Goal: Transaction & Acquisition: Obtain resource

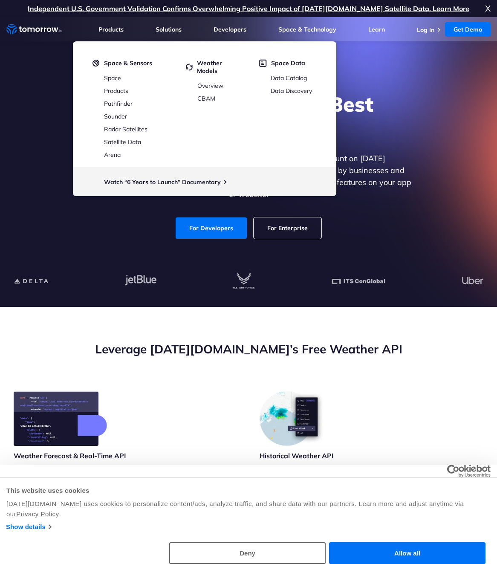
click at [401, 135] on h1 "Explore the World’s Best Weather API" at bounding box center [248, 116] width 329 height 51
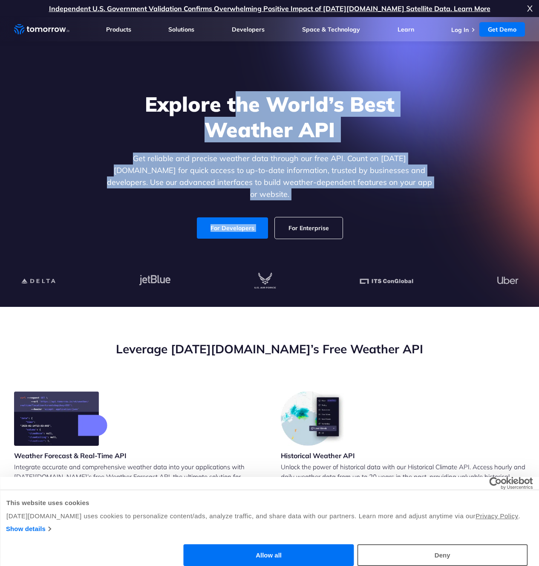
drag, startPoint x: 240, startPoint y: 102, endPoint x: 440, endPoint y: 198, distance: 221.7
click at [440, 197] on div "Explore the World’s Best Weather API Get reliable and precise weather data thro…" at bounding box center [269, 165] width 525 height 181
click at [440, 198] on div "Explore the World’s Best Weather API Get reliable and precise weather data thro…" at bounding box center [269, 165] width 525 height 181
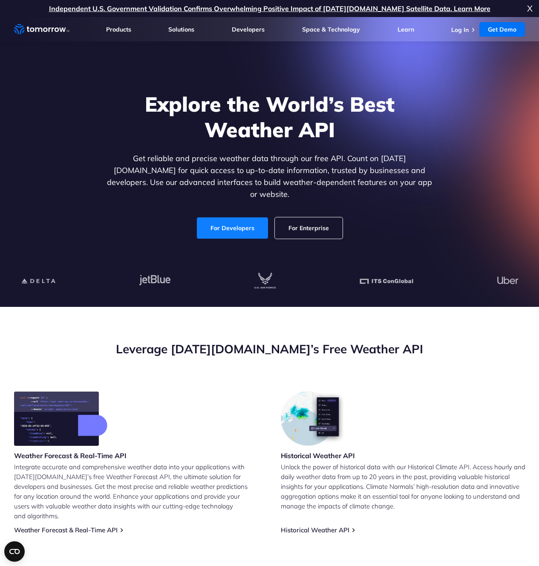
click at [224, 217] on link "For Developers" at bounding box center [232, 227] width 71 height 21
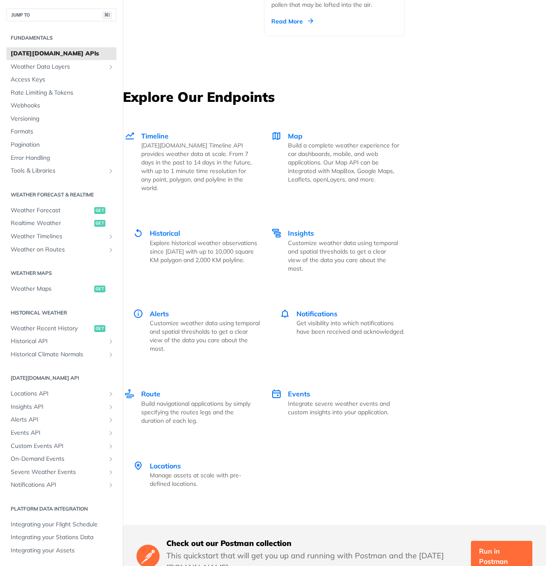
scroll to position [1468, 0]
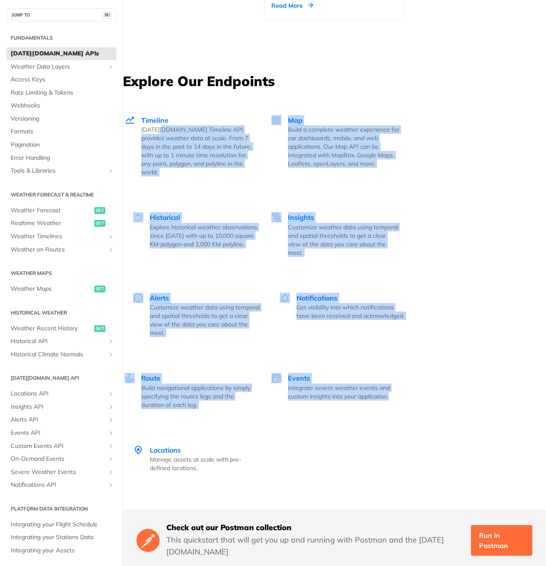
drag, startPoint x: 434, startPoint y: 436, endPoint x: 211, endPoint y: 107, distance: 398.1
click at [165, 125] on div "Timeline Tomorrow.io Timeline API provides weather data at scale. From 7 days i…" at bounding box center [335, 293] width 422 height 393
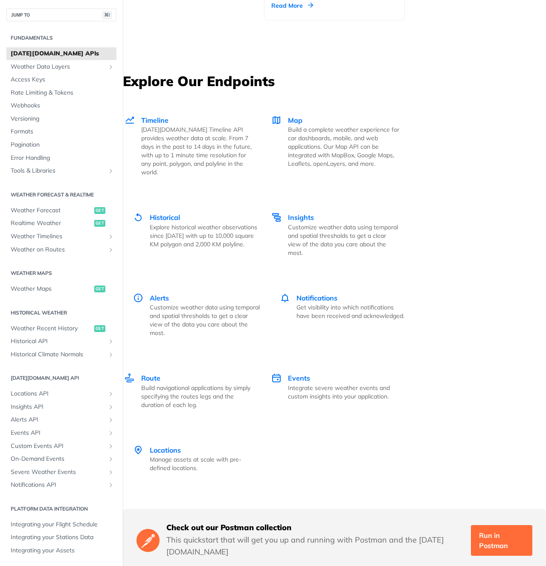
click at [461, 101] on div "Timeline Tomorrow.io Timeline API provides weather data at scale. From 7 days i…" at bounding box center [335, 293] width 422 height 393
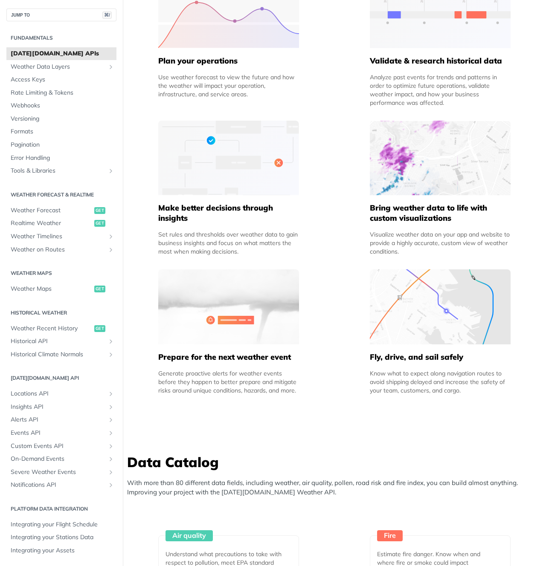
scroll to position [0, 0]
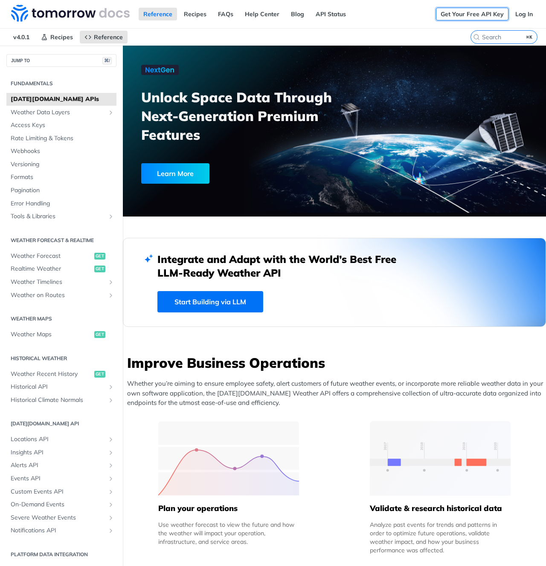
click at [469, 12] on link "Get Your Free API Key" at bounding box center [472, 14] width 72 height 13
click at [516, 13] on link "Log In" at bounding box center [523, 14] width 27 height 13
